Goal: Check status: Check status

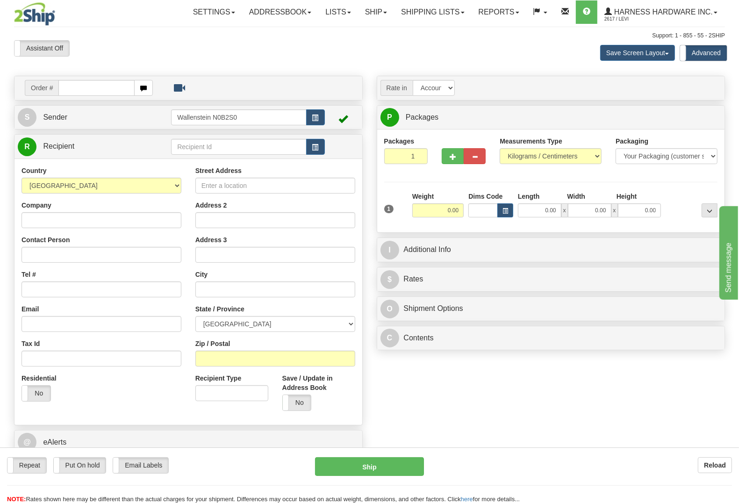
click at [435, 24] on div "Toggle navigation Settings Shipping Preferences Fields Preferences New" at bounding box center [369, 268] width 739 height 536
drag, startPoint x: 429, startPoint y: 12, endPoint x: 433, endPoint y: 34, distance: 22.5
click at [429, 13] on link "Shipping lists" at bounding box center [432, 11] width 77 height 23
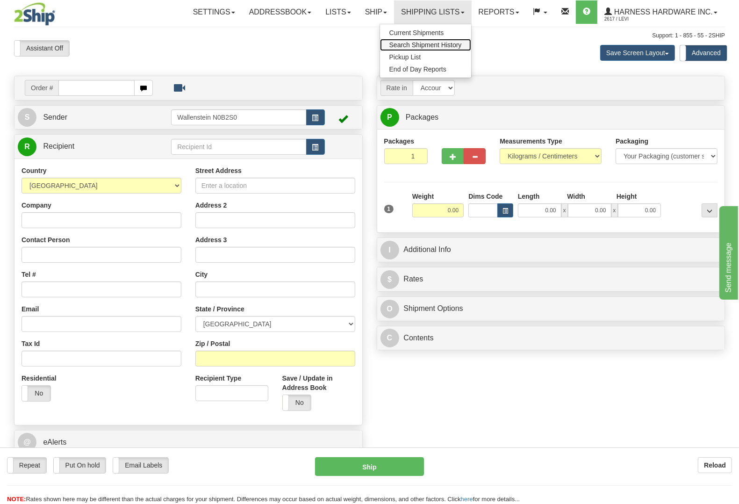
click at [440, 45] on span "Search Shipment History" at bounding box center [425, 44] width 72 height 7
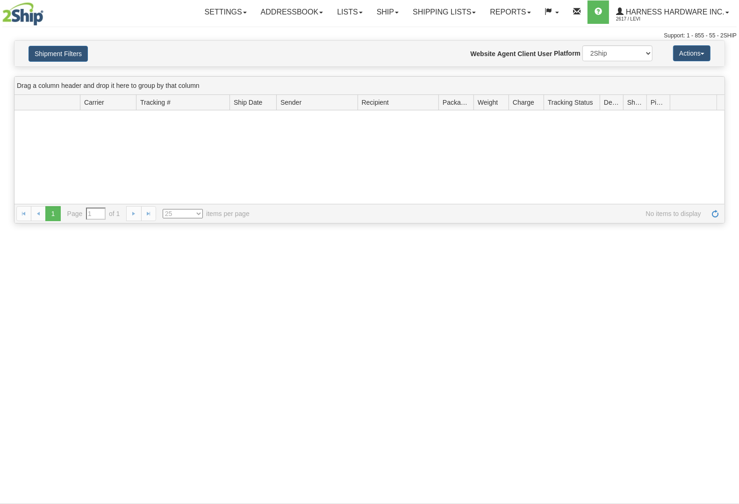
type input "From [DATE] To [DATE]"
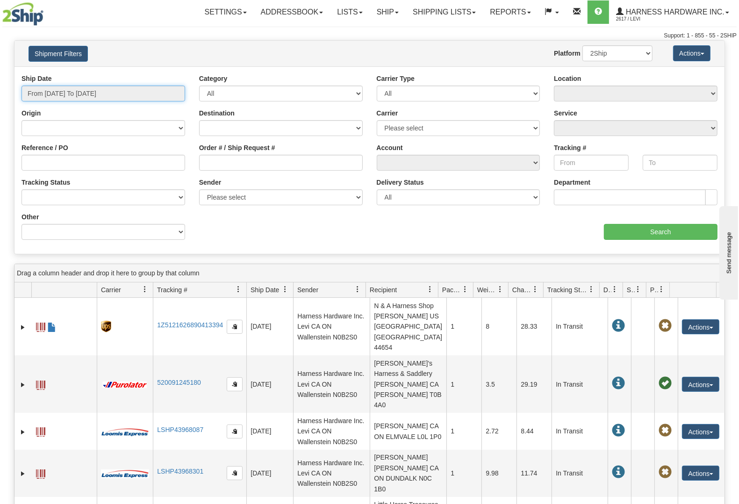
click at [129, 98] on input "From 10/07/2025 To 10/08/2025" at bounding box center [103, 94] width 164 height 16
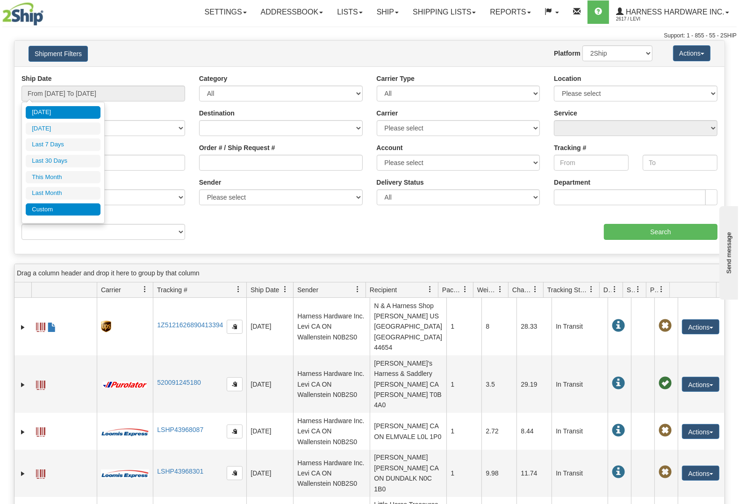
click at [61, 209] on li "Custom" at bounding box center [63, 209] width 75 height 13
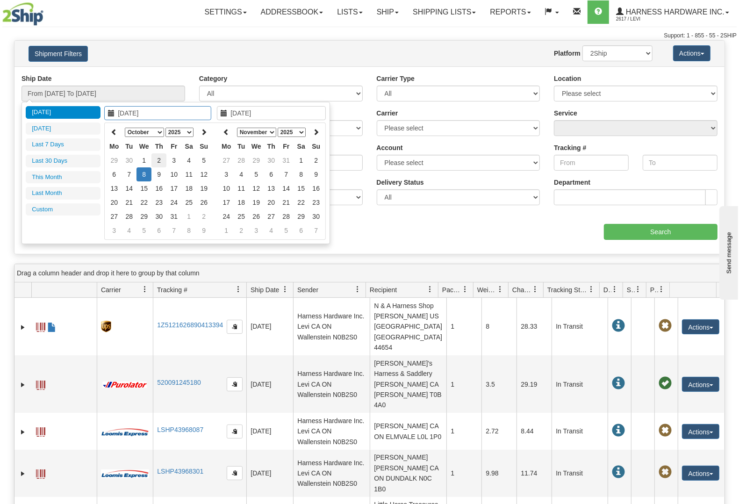
type input "10/02/2025"
click at [159, 159] on td "2" at bounding box center [158, 160] width 15 height 14
type input "10/02/2025"
click at [159, 159] on td "2" at bounding box center [158, 160] width 15 height 14
type input "From 10/02/2025 To 10/02/2025"
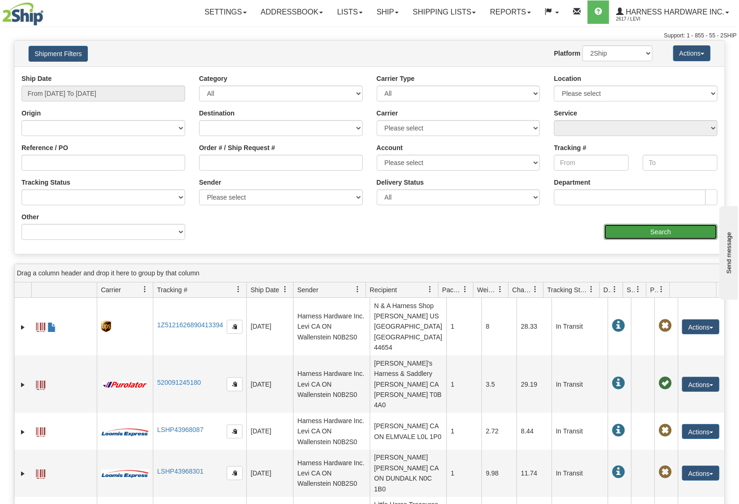
click at [646, 224] on input "Search" at bounding box center [661, 232] width 114 height 16
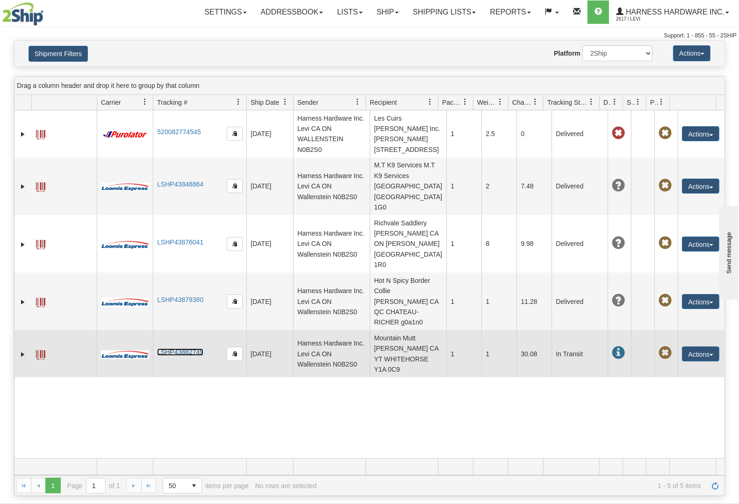
click at [173, 348] on link "LSHP43882749" at bounding box center [180, 351] width 46 height 7
